Goal: Transaction & Acquisition: Purchase product/service

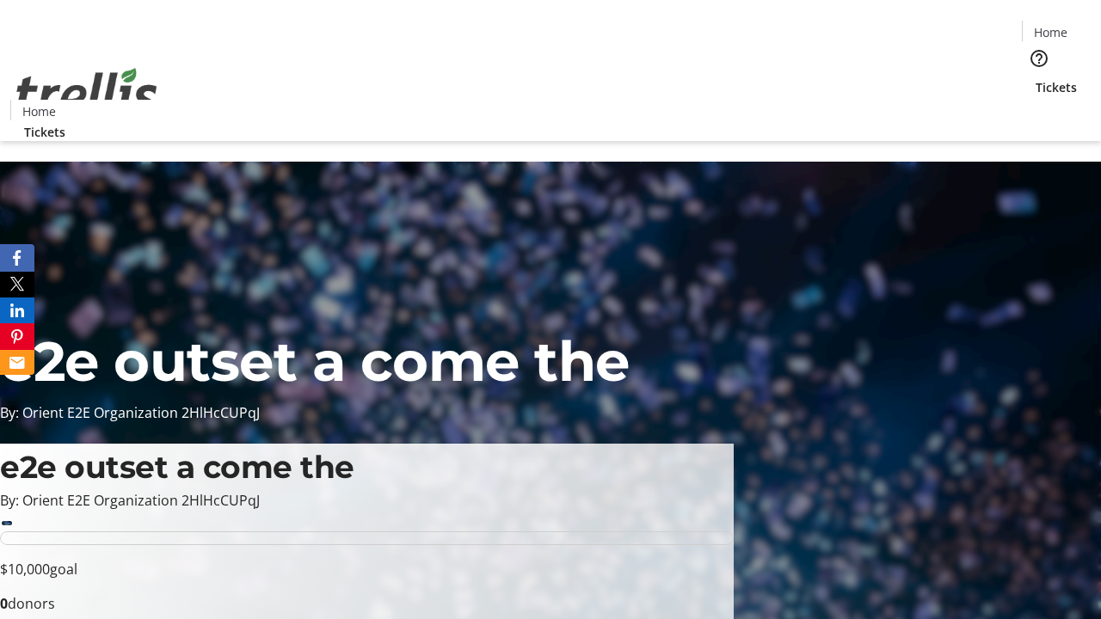
click at [1036, 78] on span "Tickets" at bounding box center [1056, 87] width 41 height 18
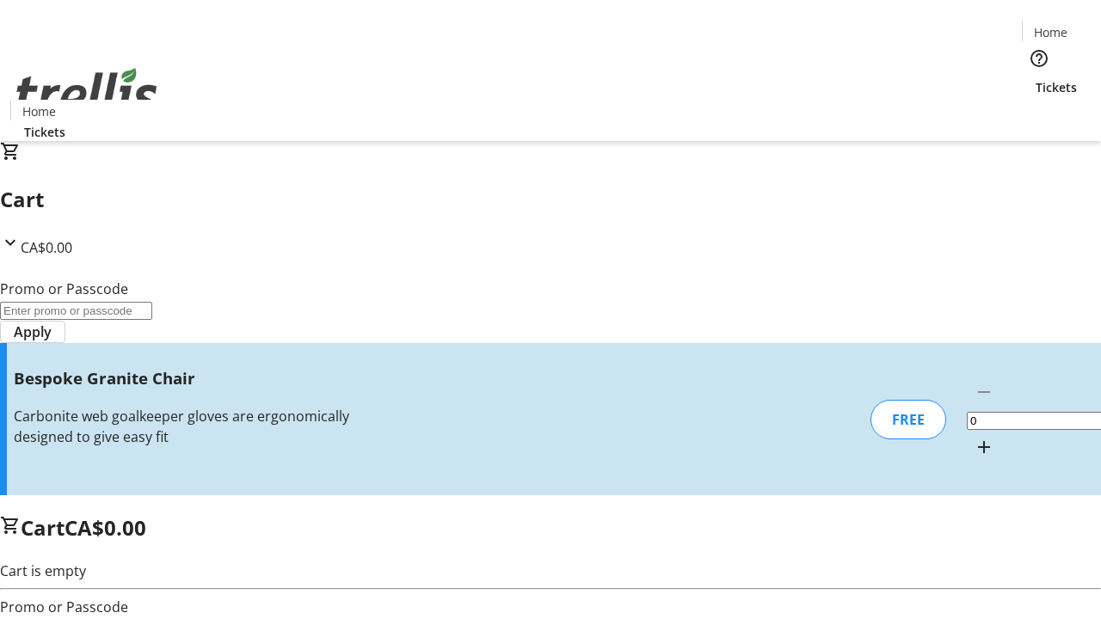
click at [974, 437] on mat-icon "Increment by one" at bounding box center [984, 447] width 21 height 21
type input "1"
